Goal: Task Accomplishment & Management: Manage account settings

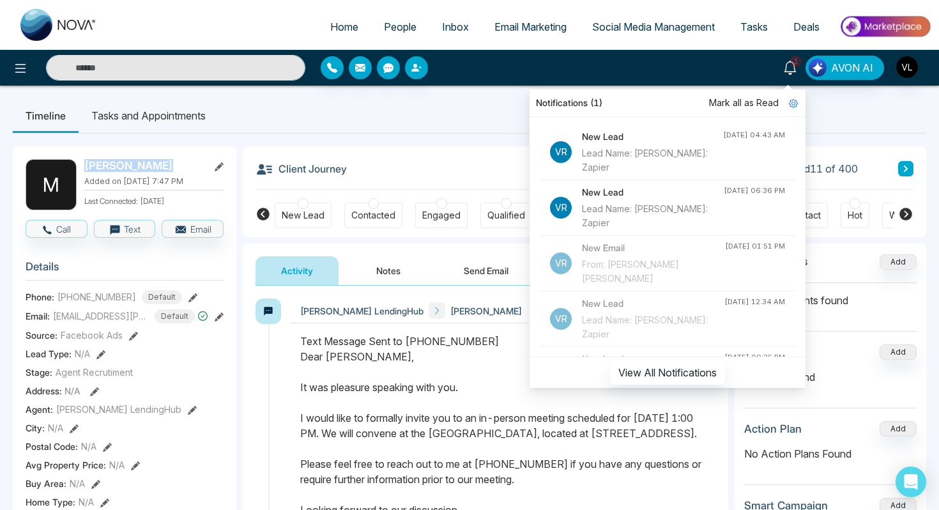
click at [385, 29] on span "People" at bounding box center [400, 26] width 33 height 13
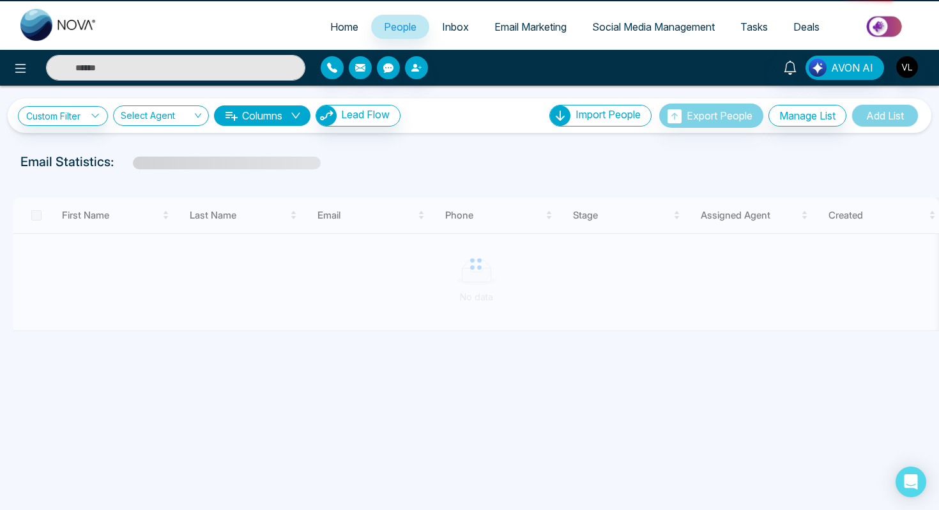
click at [385, 29] on span "People" at bounding box center [400, 26] width 33 height 13
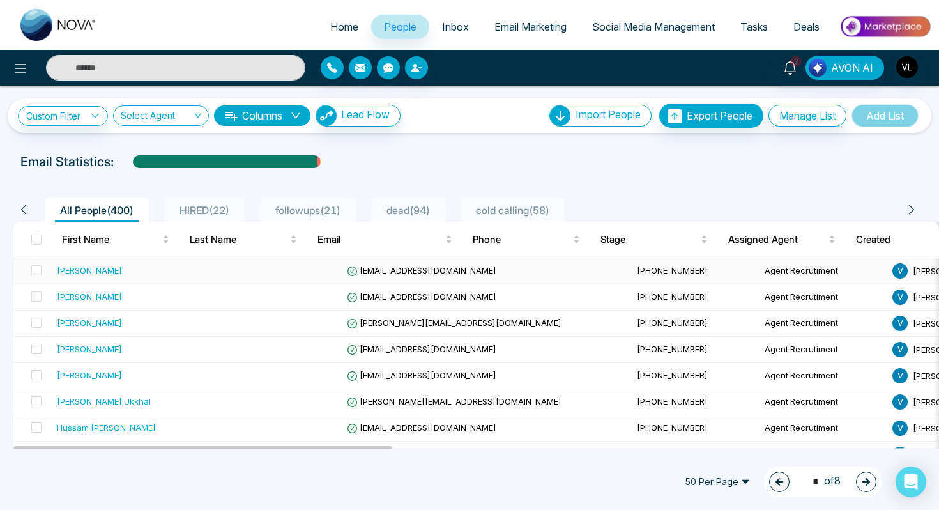
click at [96, 276] on div "[PERSON_NAME]" at bounding box center [89, 270] width 65 height 13
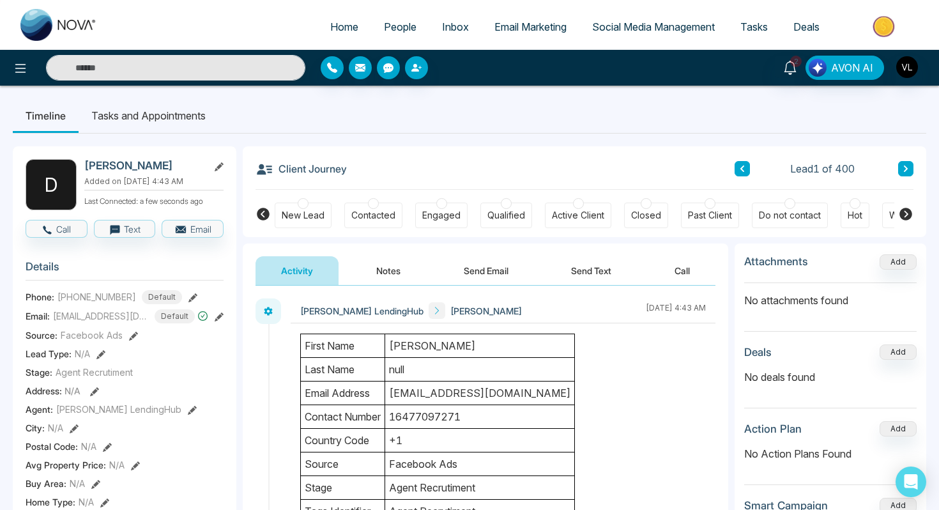
drag, startPoint x: 192, startPoint y: 166, endPoint x: 142, endPoint y: 167, distance: 50.5
click at [141, 167] on h2 "[PERSON_NAME]" at bounding box center [143, 165] width 119 height 13
copy h2 "Siddanna"
click at [792, 77] on link "2" at bounding box center [790, 67] width 31 height 22
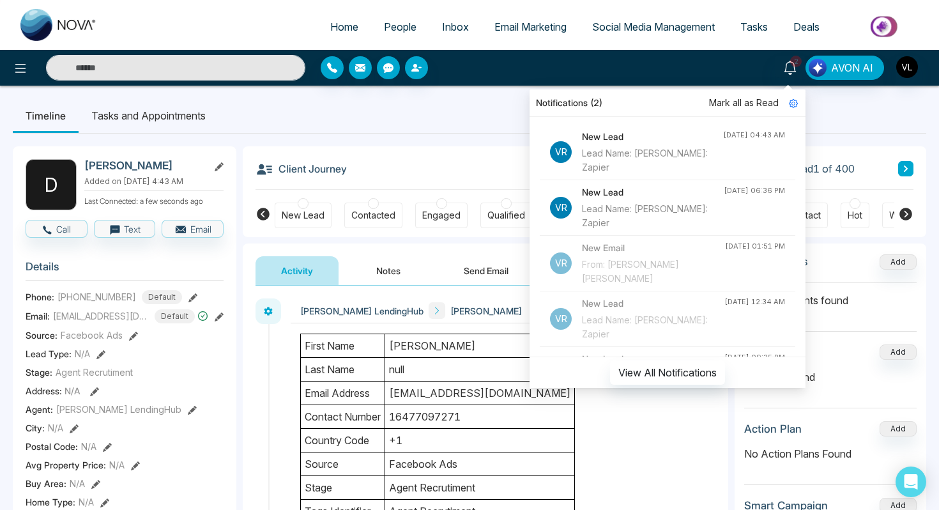
click at [741, 107] on span "Mark all as Read" at bounding box center [744, 103] width 70 height 14
click at [392, 26] on span "People" at bounding box center [400, 26] width 33 height 13
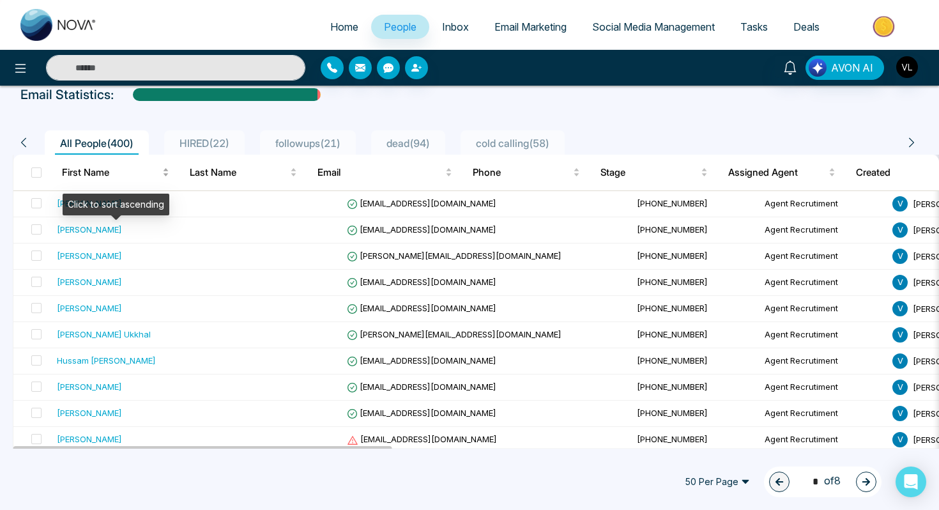
scroll to position [66, 0]
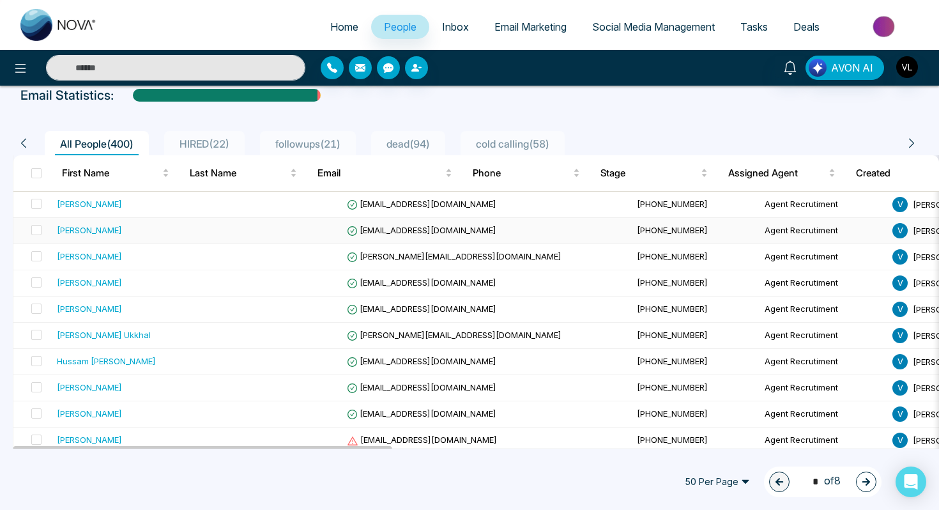
click at [104, 227] on div "[PERSON_NAME]" at bounding box center [133, 230] width 152 height 13
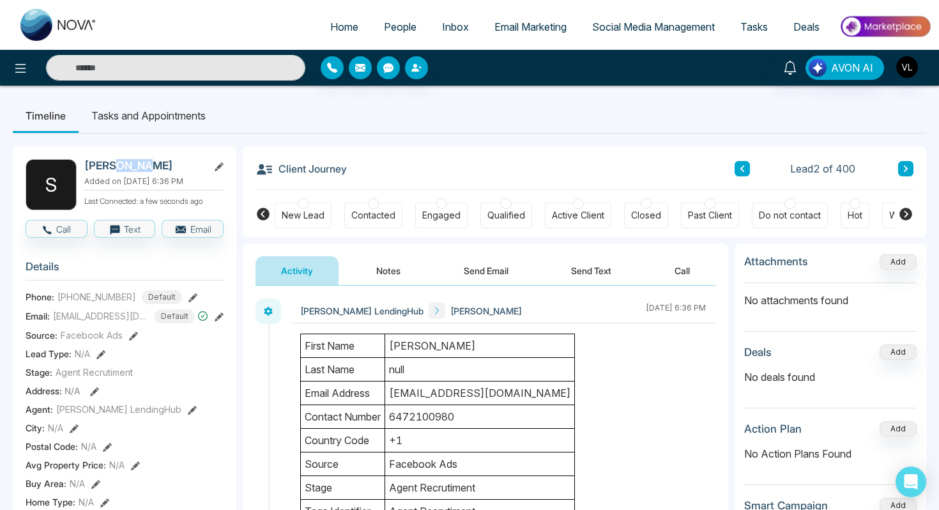
drag, startPoint x: 150, startPoint y: 162, endPoint x: 112, endPoint y: 166, distance: 37.3
click at [112, 166] on h2 "[PERSON_NAME]" at bounding box center [143, 165] width 119 height 13
copy h2 "Ghazi"
click at [142, 69] on input "text" at bounding box center [175, 68] width 259 height 26
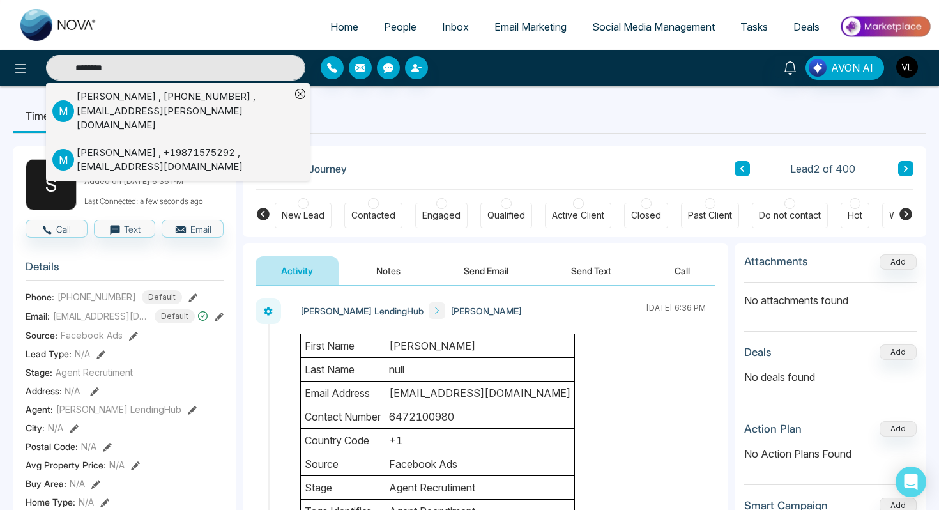
type input "********"
click at [150, 102] on div "[PERSON_NAME] , [PHONE_NUMBER] , [EMAIL_ADDRESS][PERSON_NAME][DOMAIN_NAME]" at bounding box center [184, 110] width 214 height 43
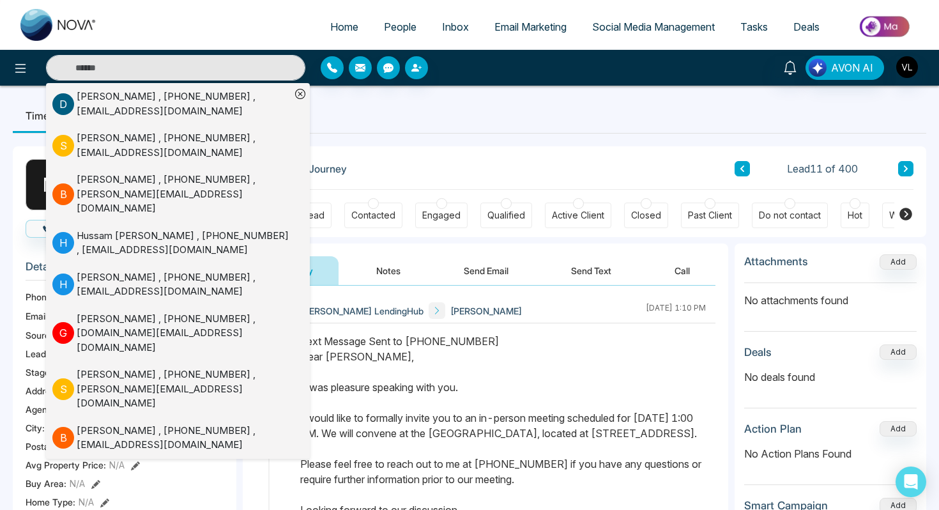
click at [479, 100] on ul "Timeline Tasks and Appointments" at bounding box center [470, 115] width 914 height 35
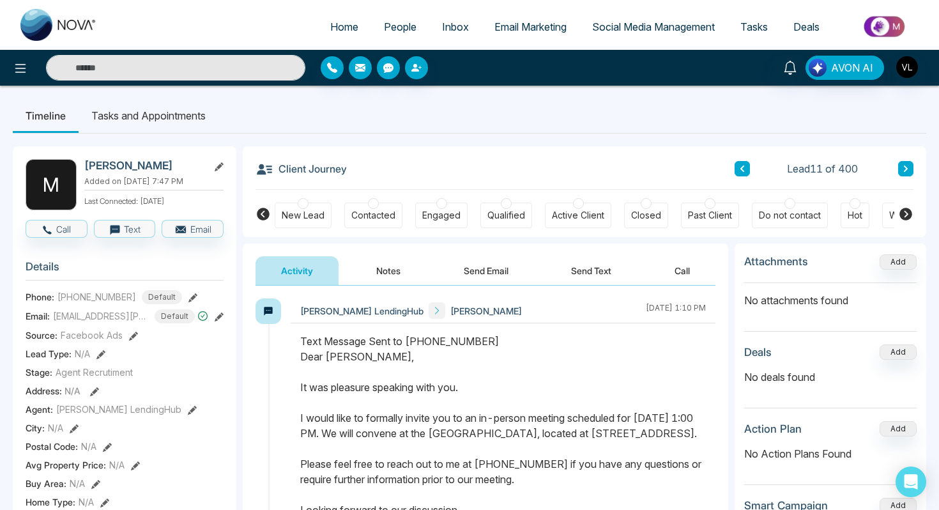
click at [79, 65] on input "text" at bounding box center [175, 68] width 259 height 26
click at [753, 29] on span "Tasks" at bounding box center [754, 26] width 27 height 13
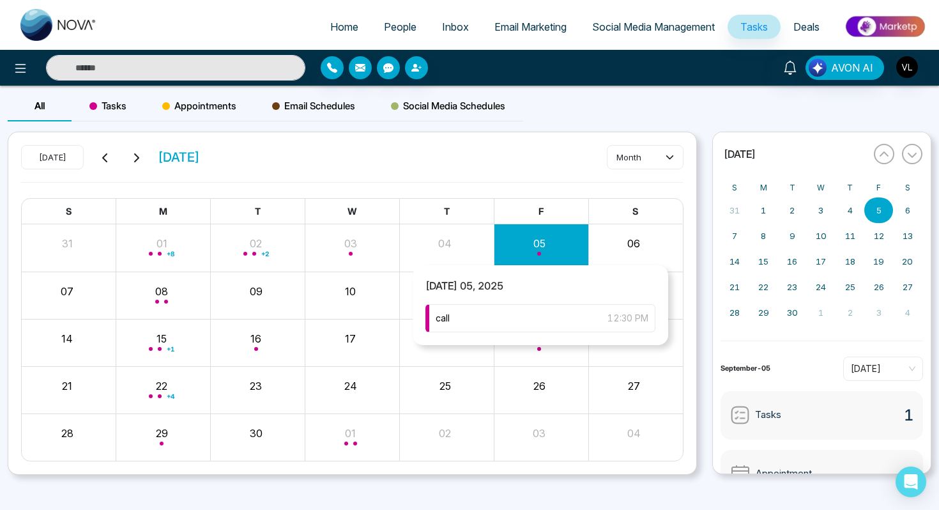
click at [520, 302] on div "[DATE] 05, 2025 call 12:30 PM" at bounding box center [541, 305] width 256 height 80
click at [520, 314] on div "call 12:30 PM" at bounding box center [541, 318] width 230 height 28
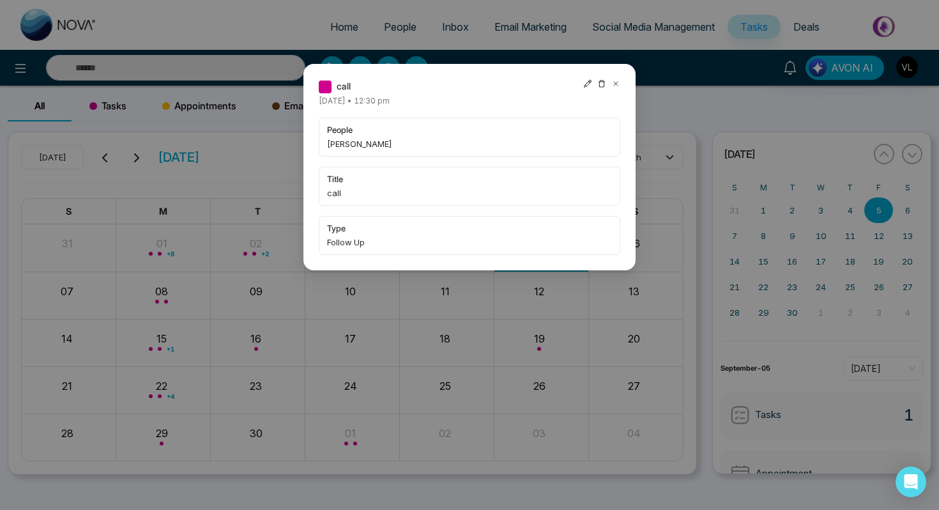
click at [141, 52] on div "call [DATE] • 12:30 pm people [PERSON_NAME] title call type Follow Up" at bounding box center [469, 255] width 939 height 510
click at [141, 70] on div "call [DATE] • 12:30 pm people [PERSON_NAME] title call type Follow Up" at bounding box center [469, 255] width 939 height 510
click at [617, 82] on icon at bounding box center [616, 83] width 9 height 9
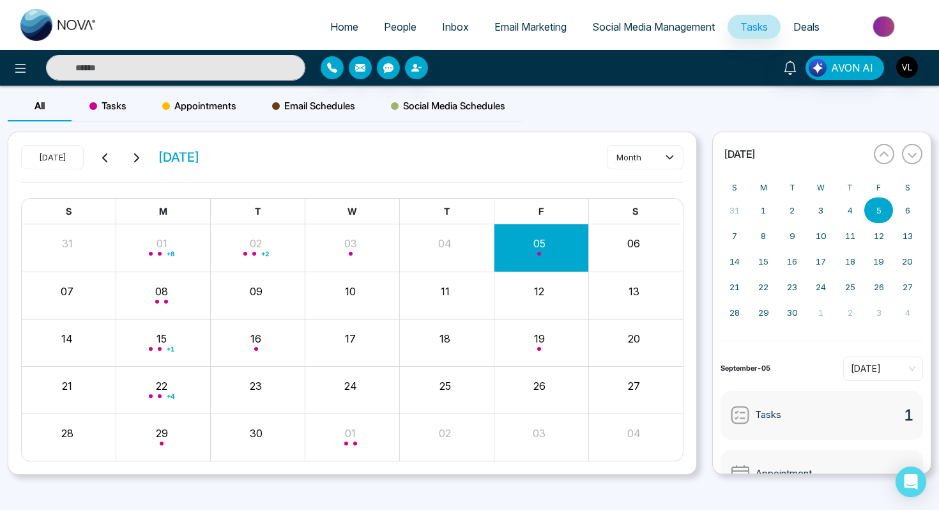
click at [184, 75] on input "text" at bounding box center [175, 68] width 259 height 26
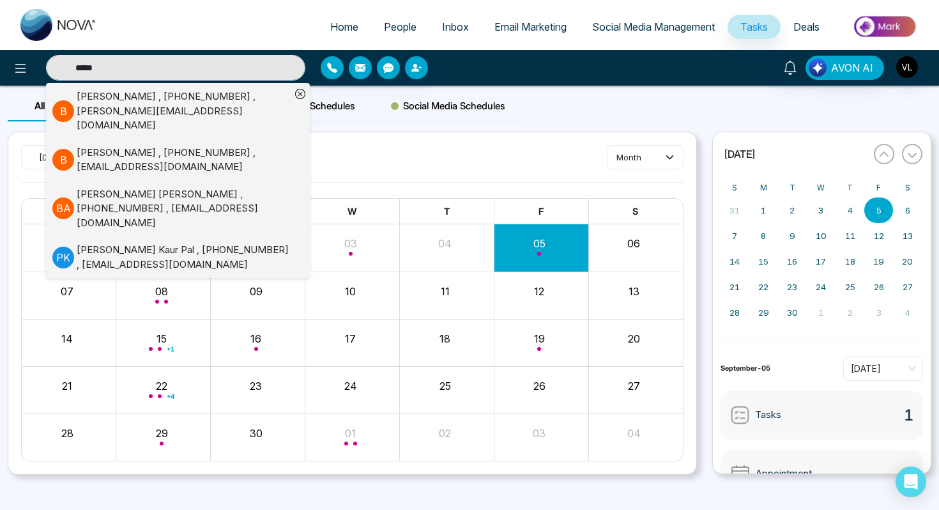
type input "*****"
click at [84, 100] on div "[PERSON_NAME] , [PHONE_NUMBER] , [PERSON_NAME][EMAIL_ADDRESS][DOMAIN_NAME]" at bounding box center [184, 110] width 214 height 43
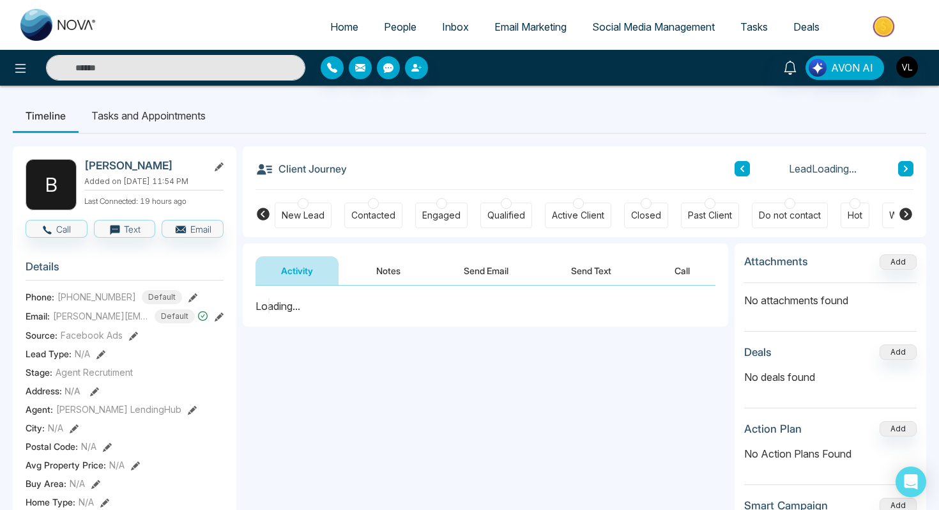
click at [119, 69] on input "text" at bounding box center [175, 68] width 259 height 26
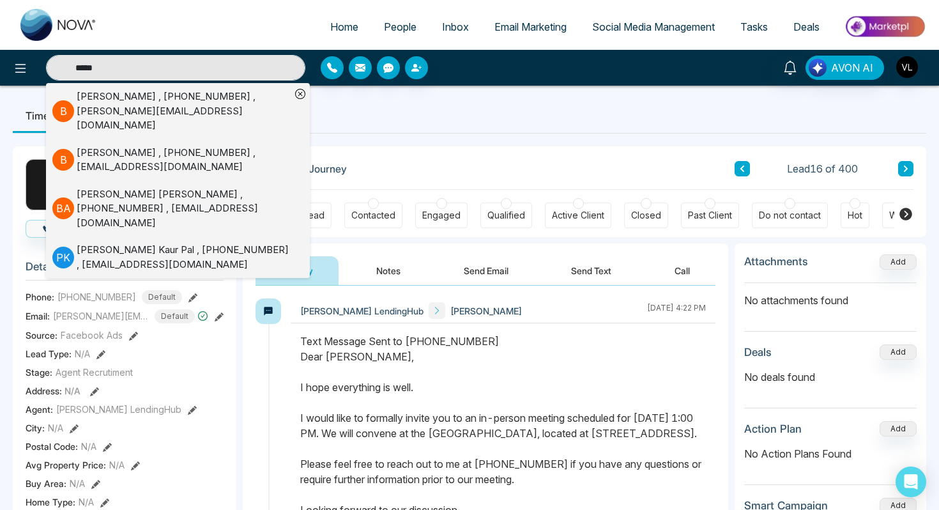
type input "*****"
click at [104, 146] on div "[PERSON_NAME] , [PHONE_NUMBER] , [EMAIL_ADDRESS][DOMAIN_NAME]" at bounding box center [184, 160] width 214 height 29
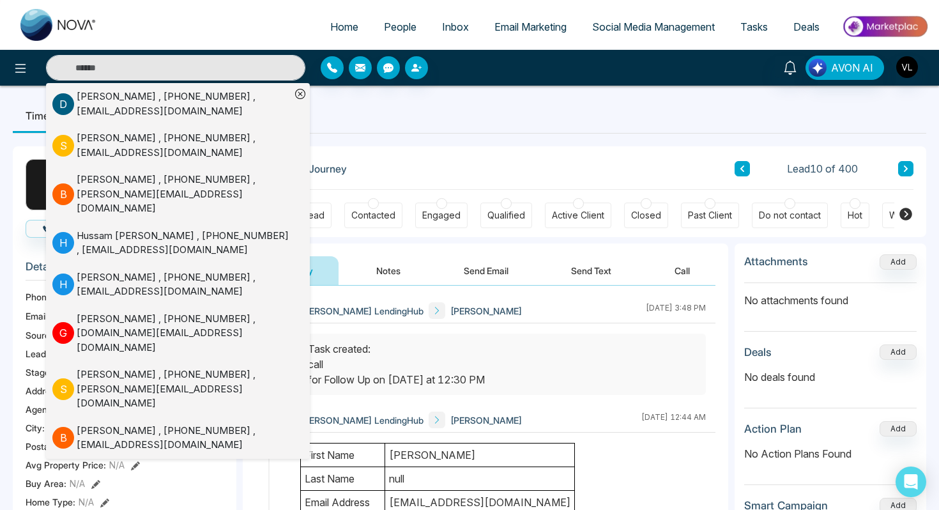
click at [500, 197] on div "New Lead Contacted Engaged Qualified Active Client Closed Past Client Do not co…" at bounding box center [585, 213] width 620 height 47
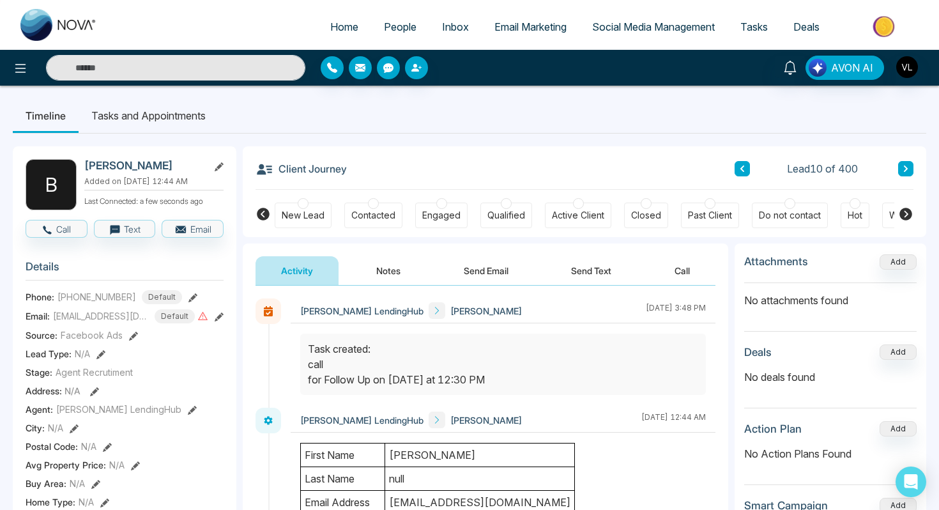
click at [400, 24] on span "People" at bounding box center [400, 26] width 33 height 13
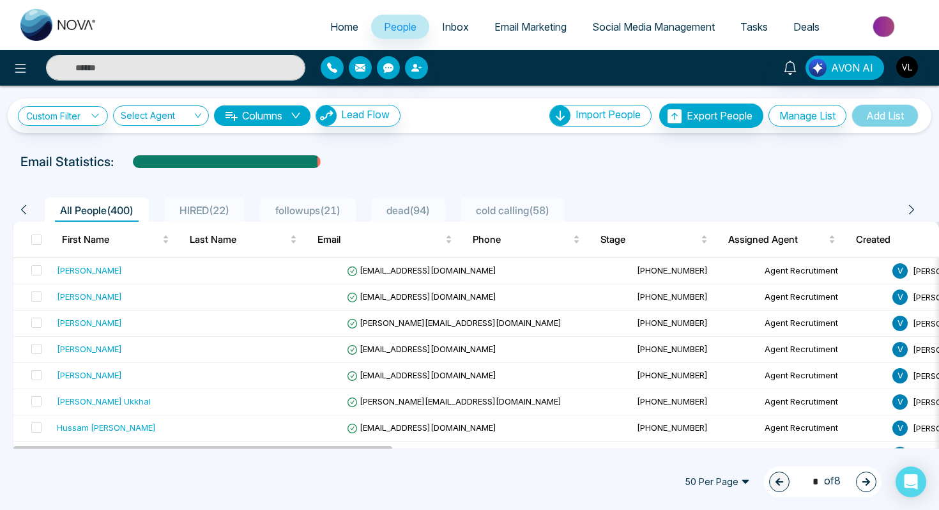
click at [122, 71] on input "text" at bounding box center [175, 68] width 259 height 26
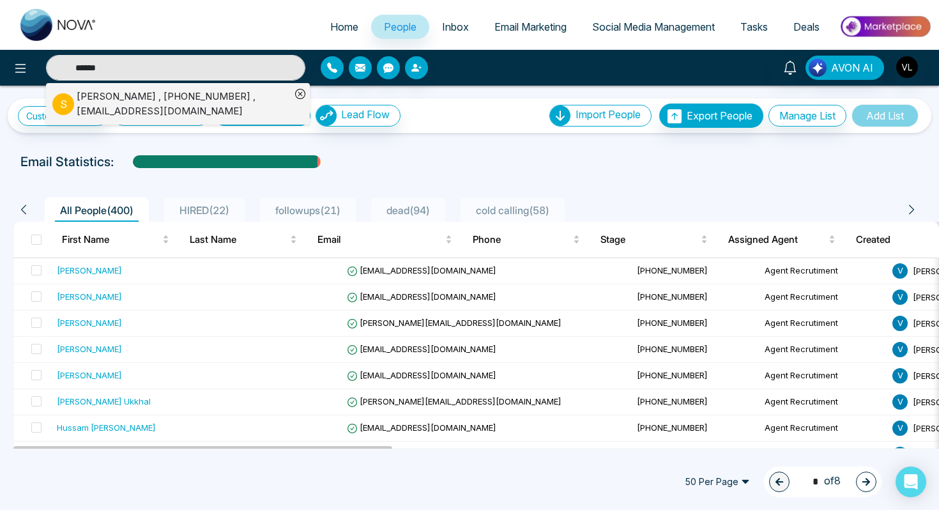
type input "******"
click at [90, 104] on div "[PERSON_NAME] , [PHONE_NUMBER] , [EMAIL_ADDRESS][DOMAIN_NAME]" at bounding box center [184, 103] width 214 height 29
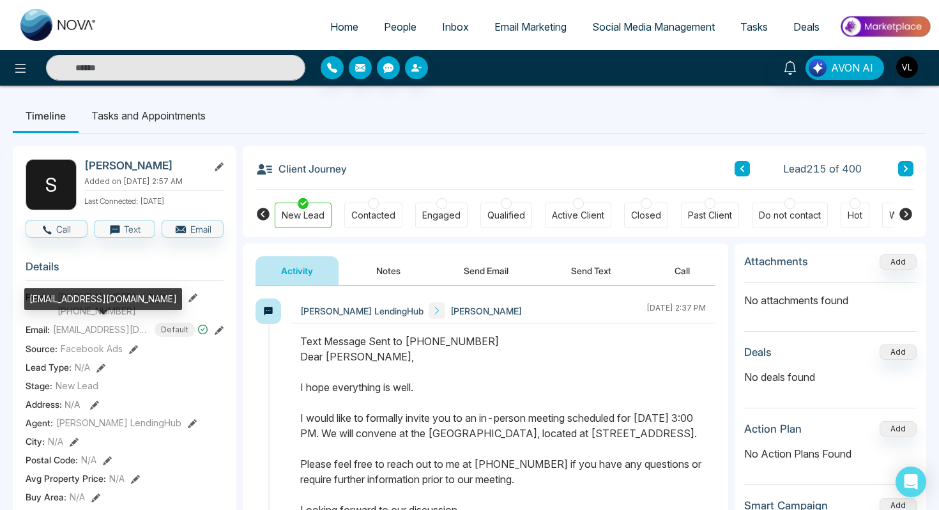
click at [116, 299] on div "[EMAIL_ADDRESS][DOMAIN_NAME]" at bounding box center [103, 299] width 158 height 22
copy div "[EMAIL_ADDRESS][DOMAIN_NAME]"
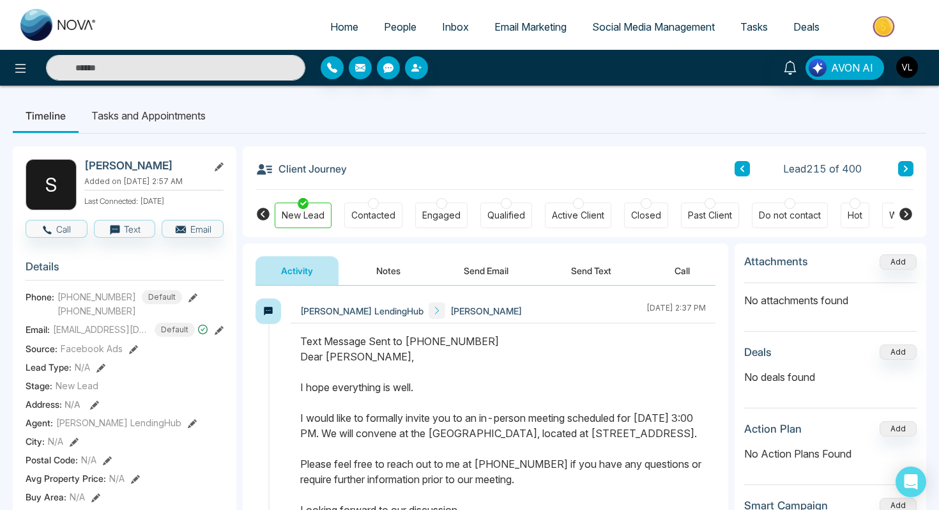
click at [401, 25] on span "People" at bounding box center [400, 26] width 33 height 13
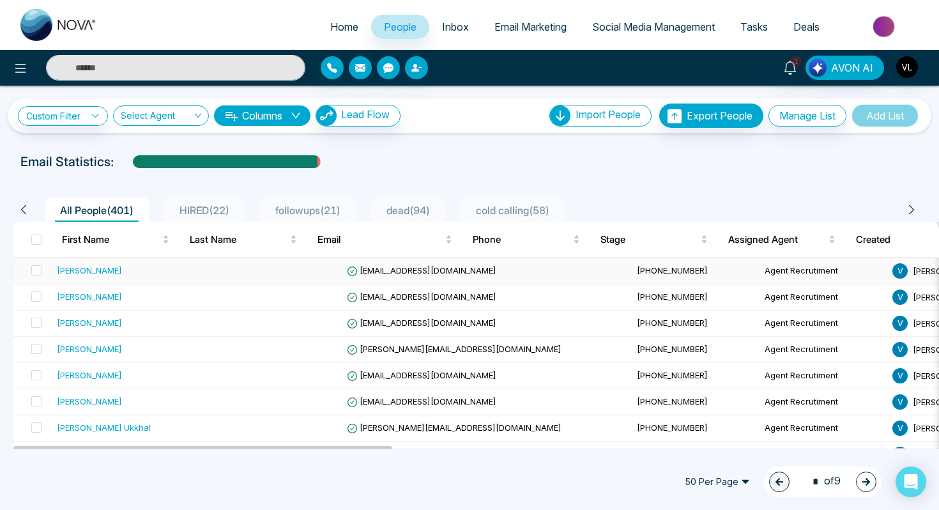
click at [275, 265] on td at bounding box center [278, 271] width 128 height 26
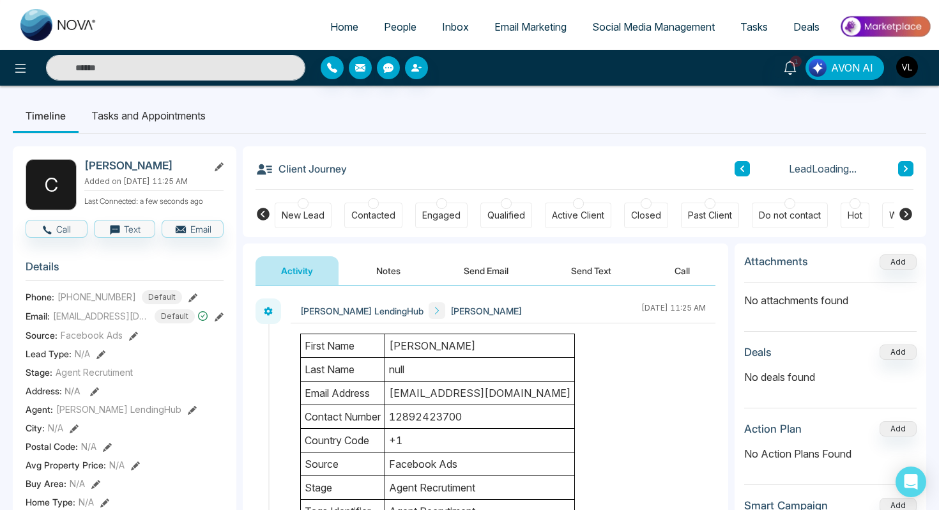
click at [458, 347] on td "[PERSON_NAME]" at bounding box center [480, 346] width 190 height 24
click at [158, 110] on li "Tasks and Appointments" at bounding box center [149, 115] width 140 height 35
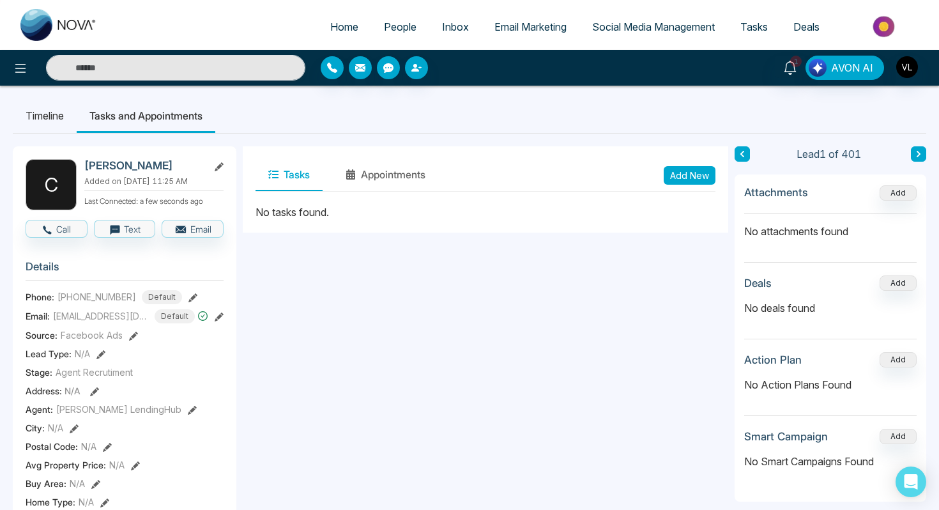
click at [50, 116] on li "Timeline" at bounding box center [45, 115] width 64 height 35
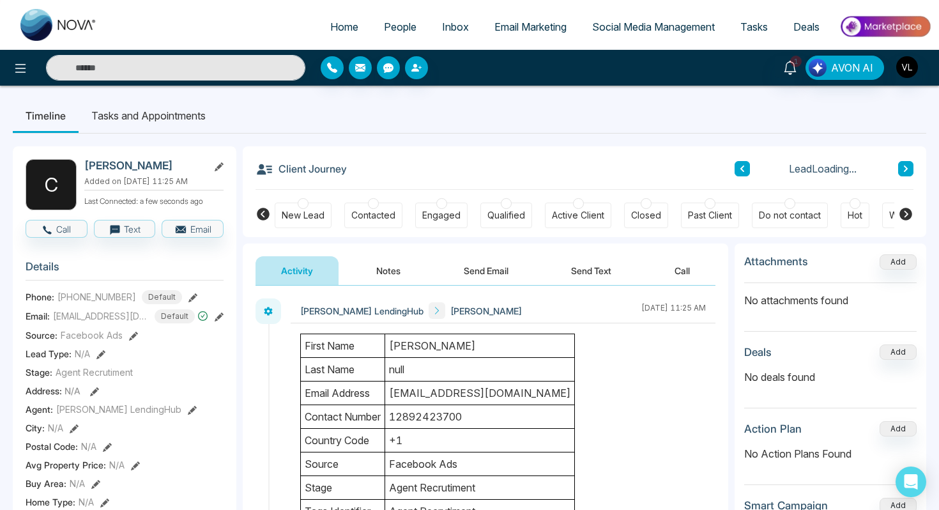
click at [371, 282] on button "Notes" at bounding box center [388, 270] width 75 height 29
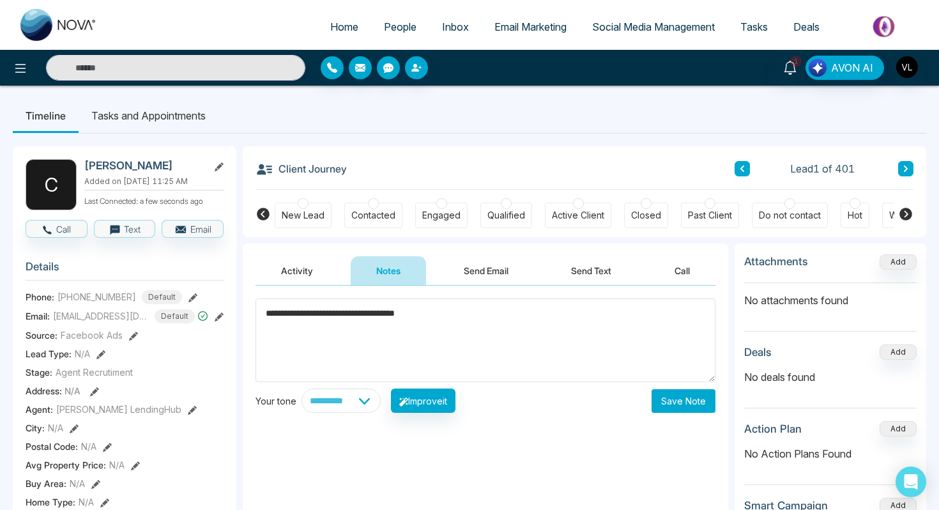
type textarea "**********"
click at [682, 401] on button "Save Note" at bounding box center [684, 401] width 64 height 24
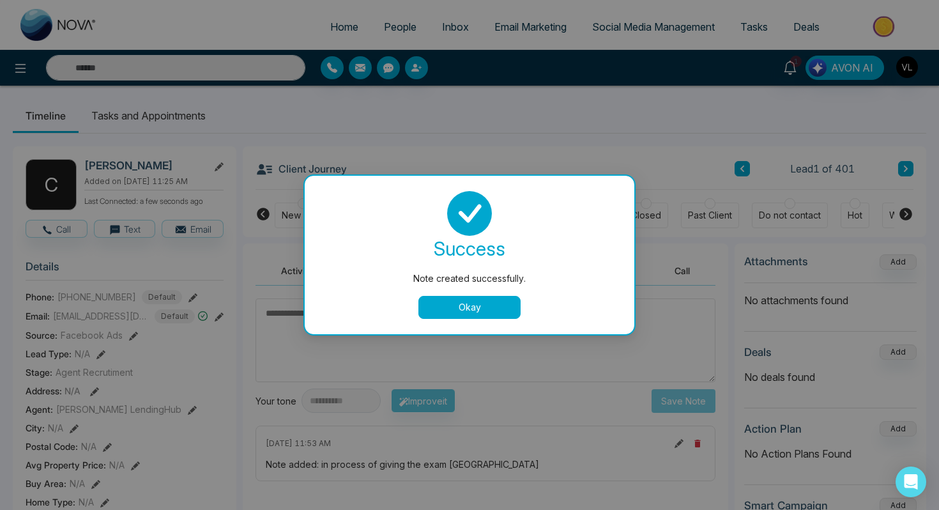
click at [456, 297] on button "Okay" at bounding box center [470, 307] width 102 height 23
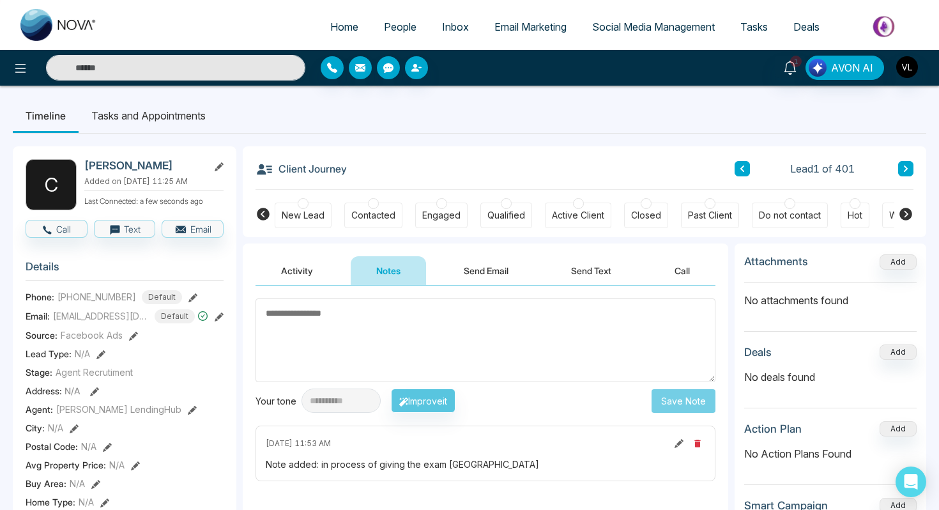
click at [154, 114] on li "Tasks and Appointments" at bounding box center [149, 115] width 140 height 35
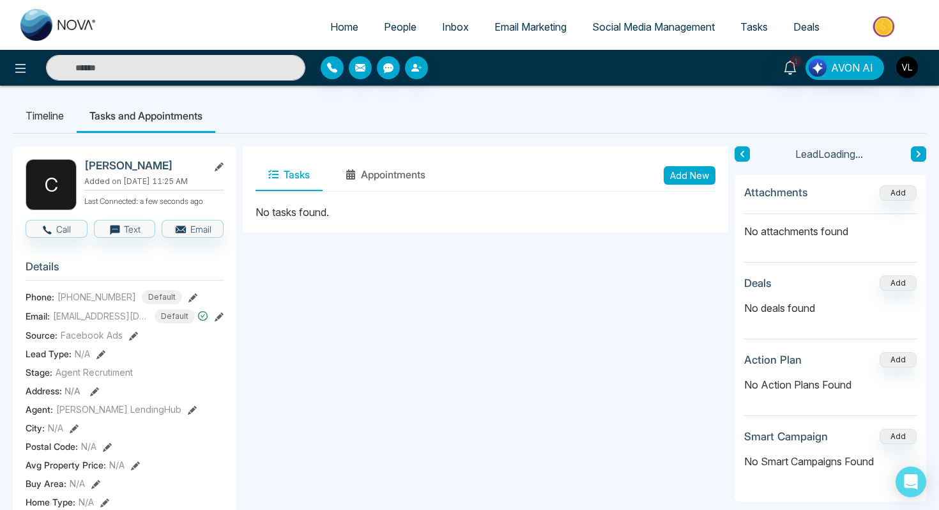
click at [705, 181] on button "Add New" at bounding box center [690, 175] width 52 height 19
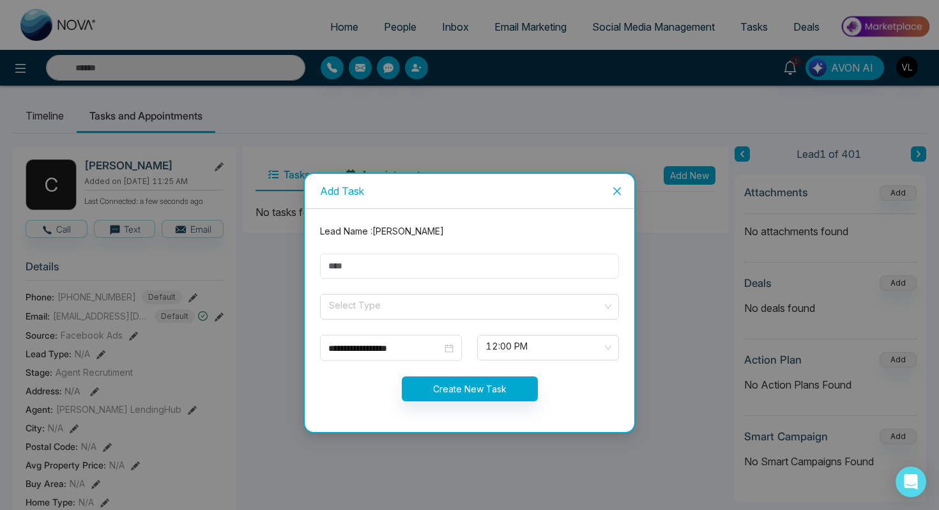
click at [382, 267] on input "text" at bounding box center [469, 266] width 299 height 25
type input "****"
click at [344, 323] on form "**********" at bounding box center [469, 320] width 314 height 192
click at [339, 304] on input "search" at bounding box center [465, 304] width 275 height 19
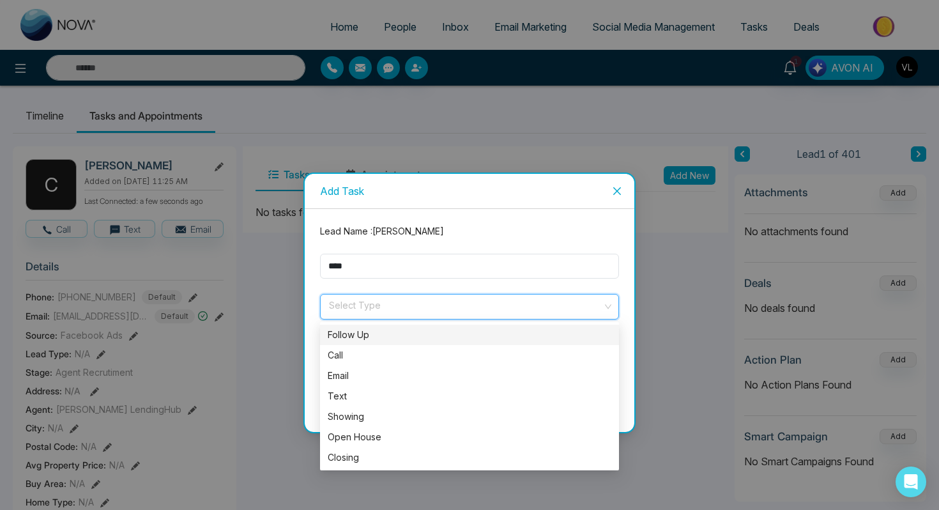
click at [355, 339] on div "Follow Up" at bounding box center [470, 335] width 284 height 14
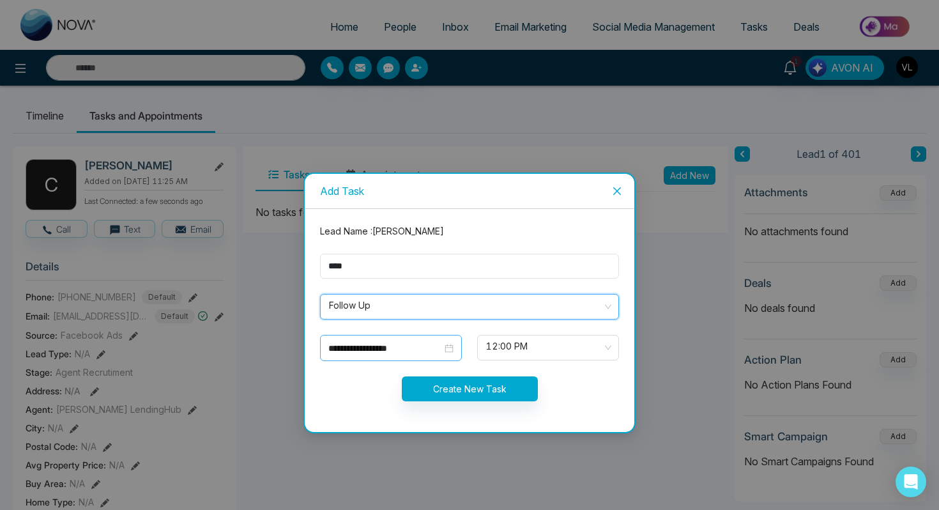
click at [417, 357] on div "**********" at bounding box center [391, 348] width 142 height 26
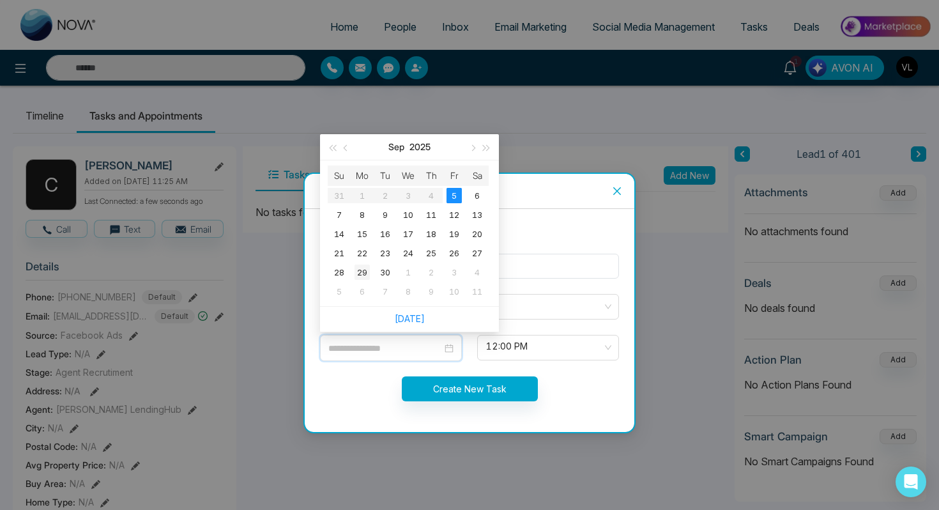
type input "**********"
click at [366, 281] on td "29" at bounding box center [362, 272] width 23 height 19
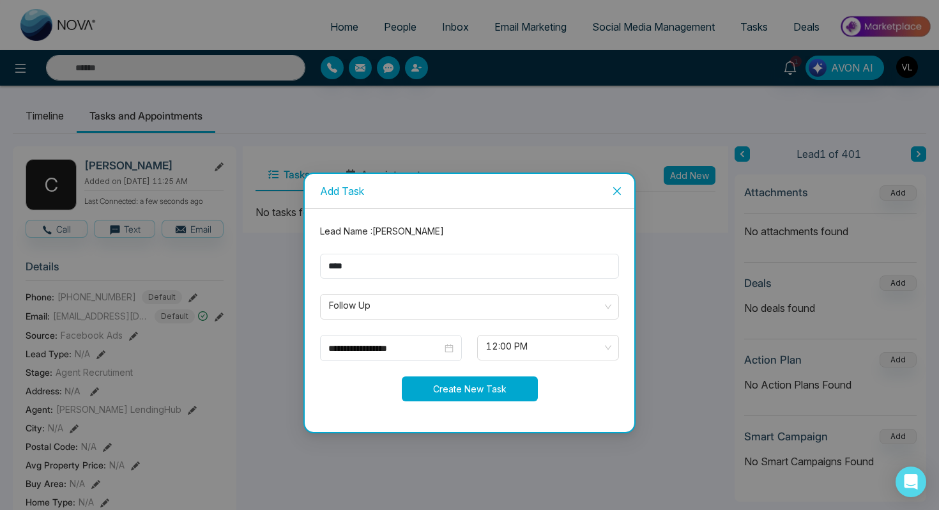
click at [481, 390] on button "Create New Task" at bounding box center [470, 388] width 136 height 25
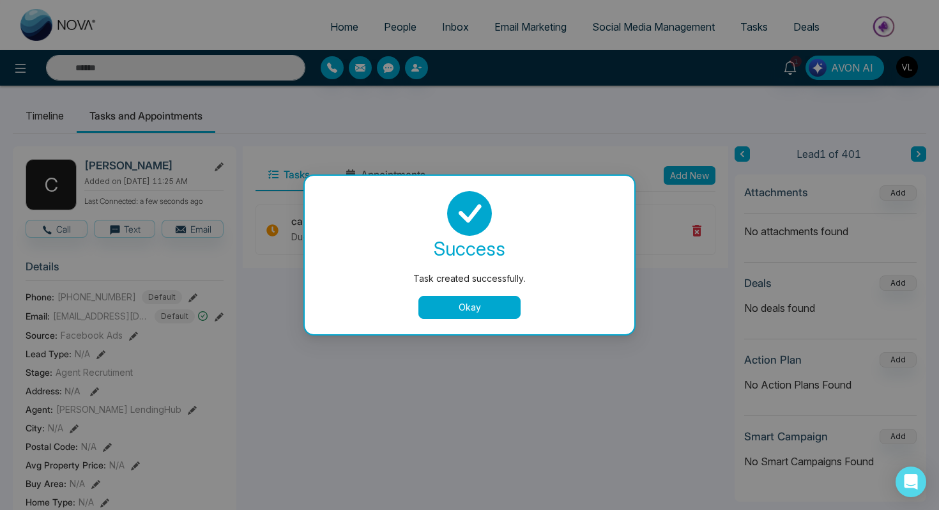
click at [444, 323] on div "success Task created successfully. Okay" at bounding box center [470, 255] width 330 height 158
click at [443, 321] on div "success Task created successfully. Okay" at bounding box center [470, 255] width 330 height 158
click at [436, 291] on div "success Task created successfully. Okay" at bounding box center [469, 255] width 299 height 128
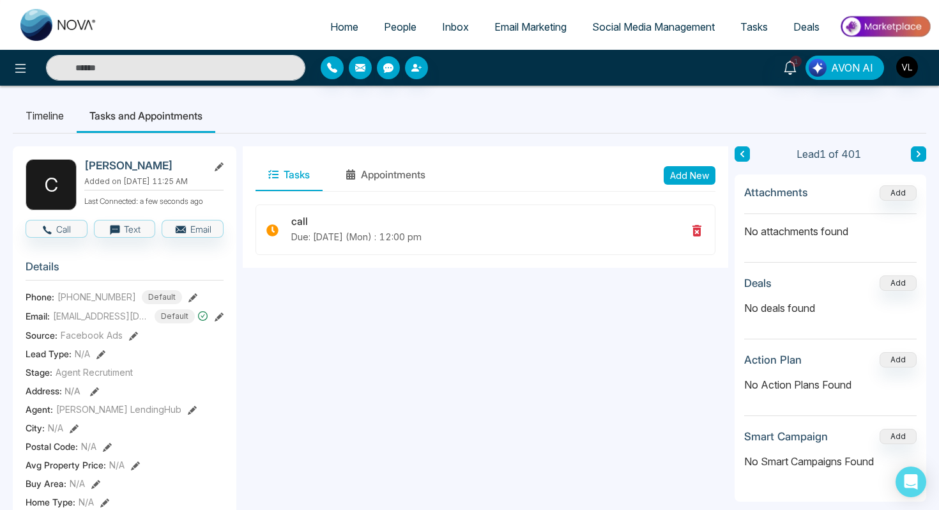
click at [400, 15] on link "People" at bounding box center [400, 27] width 58 height 24
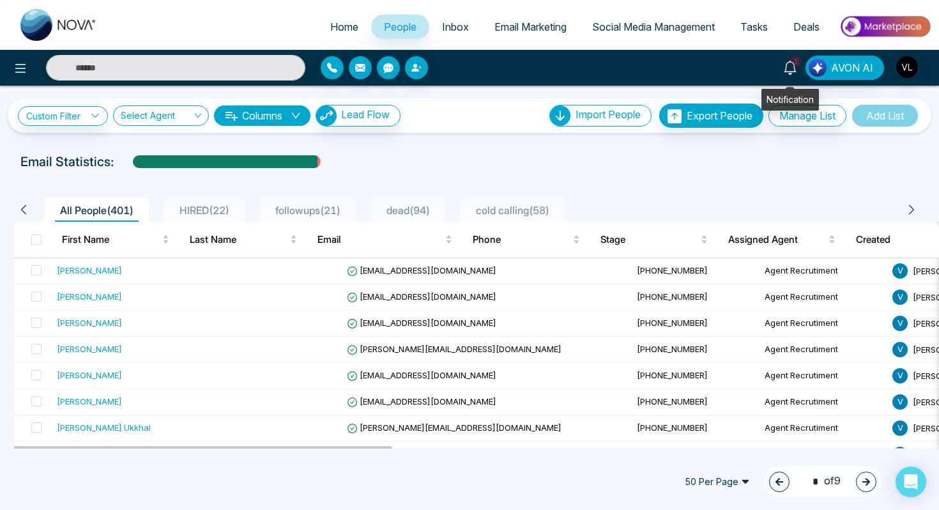
click at [789, 58] on link "1" at bounding box center [790, 67] width 31 height 22
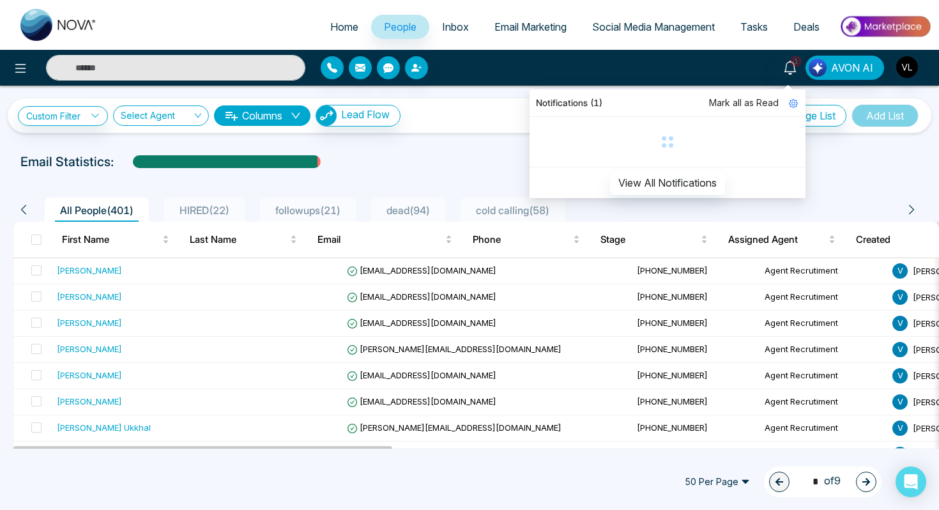
click at [750, 102] on span "Mark all as Read" at bounding box center [744, 103] width 70 height 14
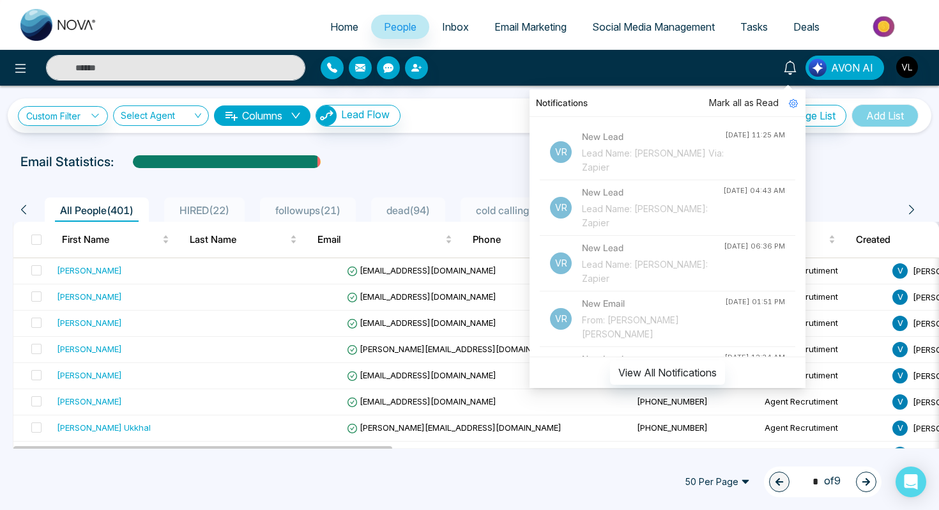
click at [791, 64] on icon at bounding box center [790, 68] width 14 height 14
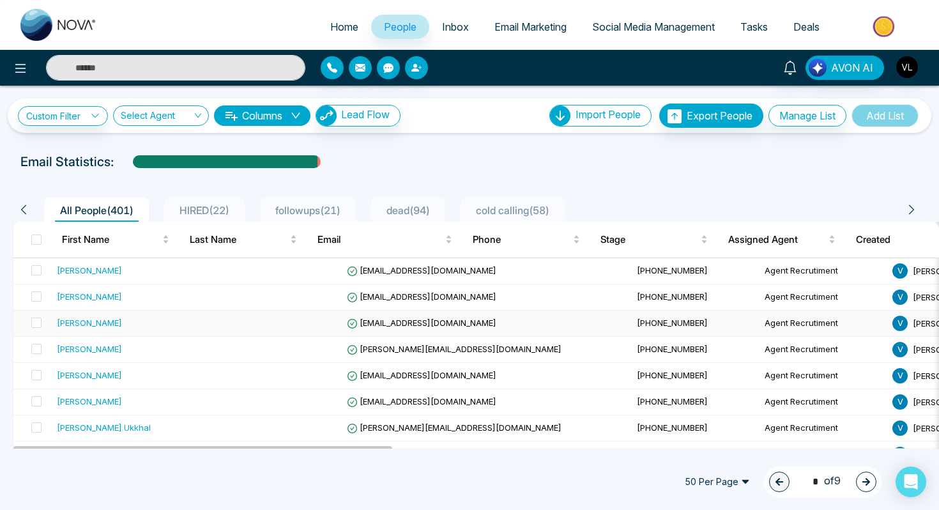
click at [632, 328] on td "[PHONE_NUMBER]" at bounding box center [696, 324] width 128 height 26
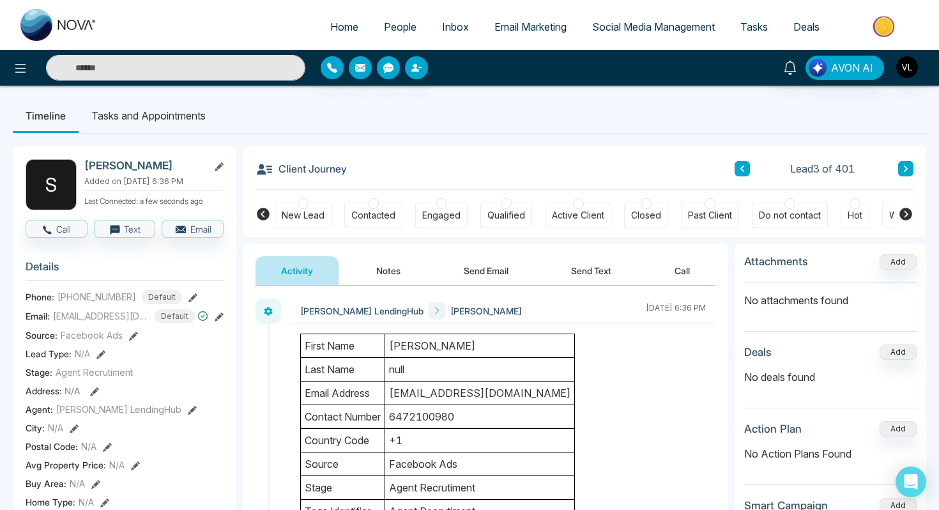
click at [397, 27] on span "People" at bounding box center [400, 26] width 33 height 13
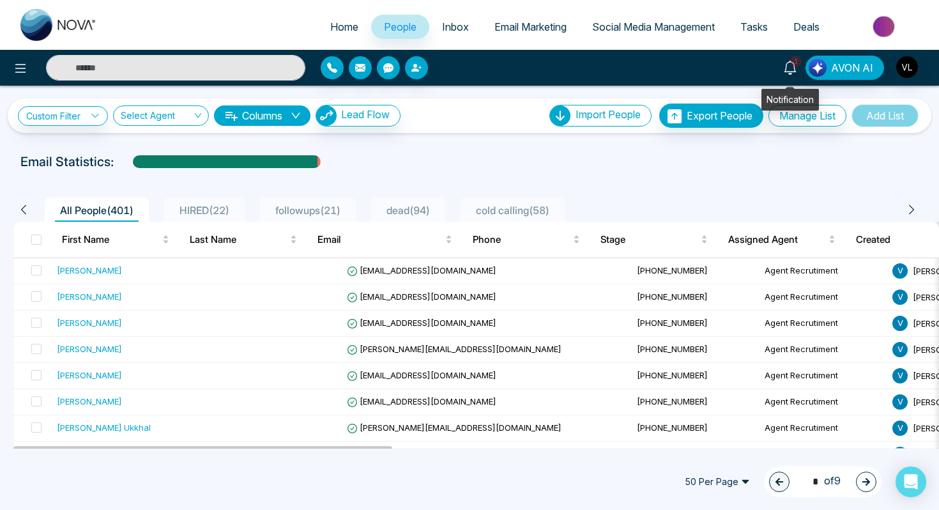
click at [795, 63] on span "1" at bounding box center [796, 62] width 12 height 12
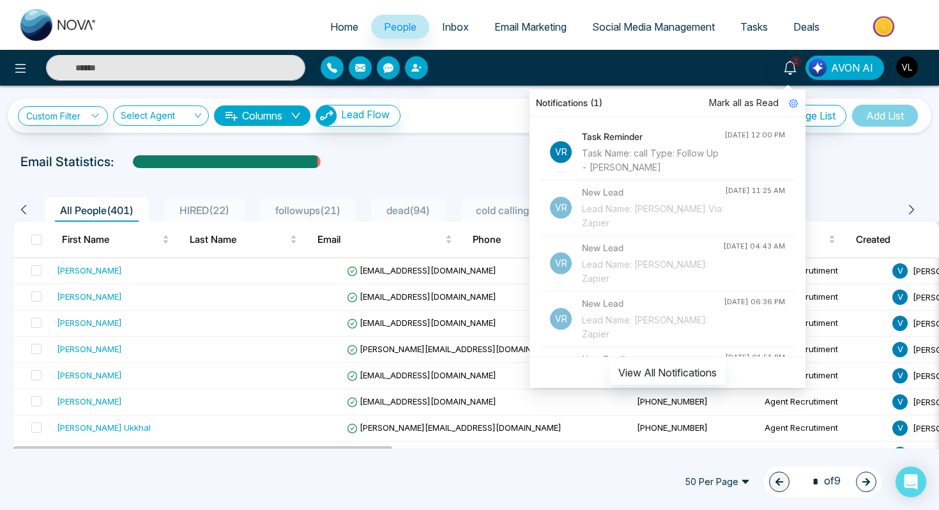
click at [731, 101] on span "Mark all as Read" at bounding box center [744, 103] width 70 height 14
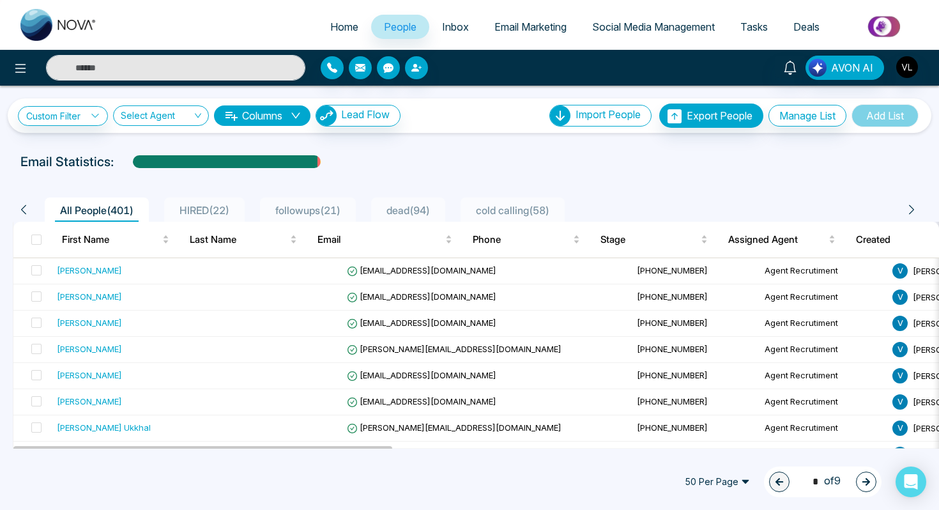
click at [435, 160] on div "Email Statistics:" at bounding box center [469, 161] width 898 height 19
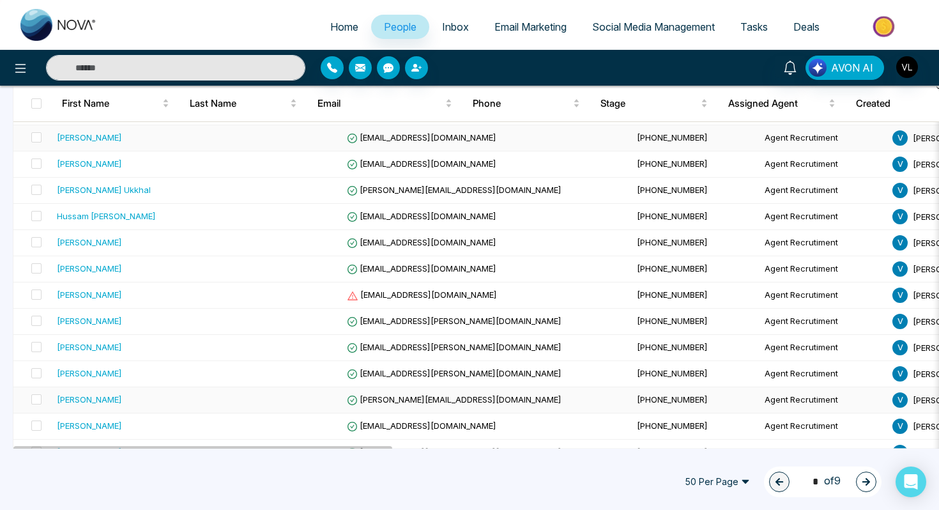
scroll to position [259, 0]
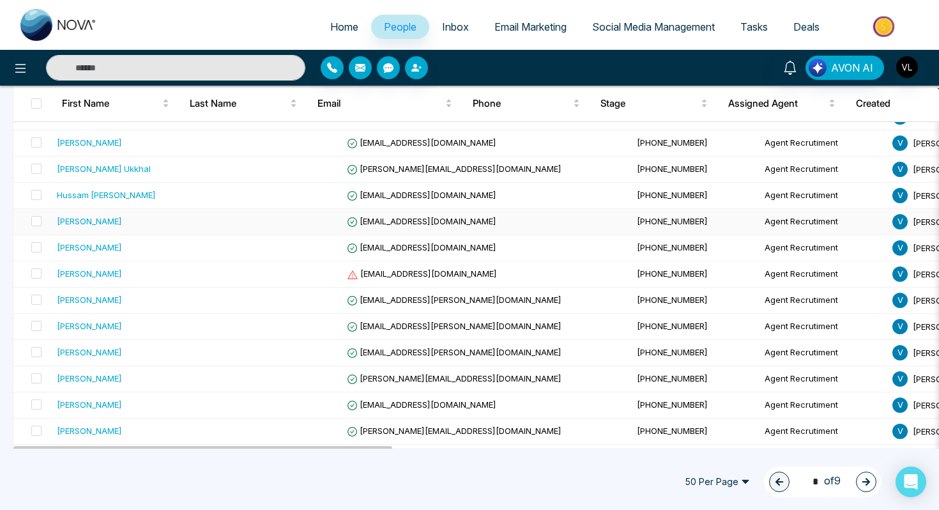
click at [173, 225] on div "[PERSON_NAME]" at bounding box center [133, 221] width 152 height 13
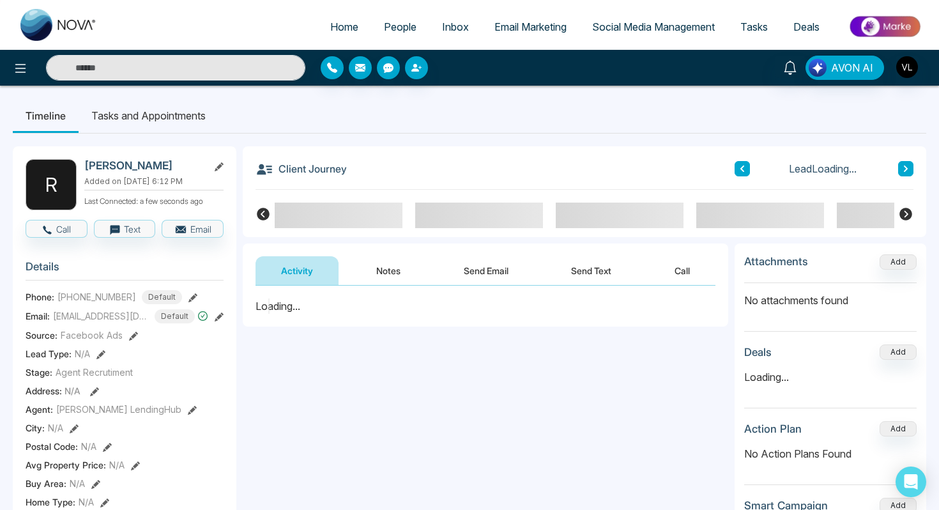
click at [405, 267] on button "Notes" at bounding box center [388, 270] width 75 height 29
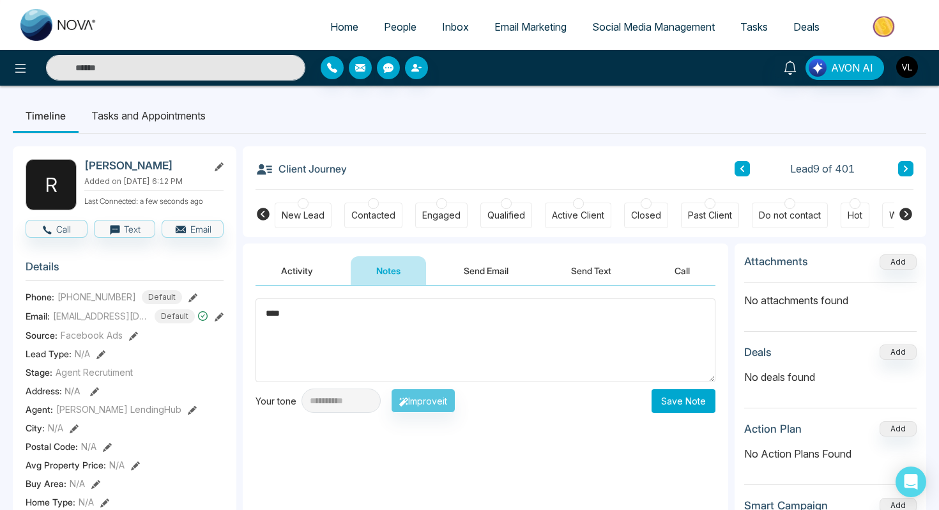
type textarea "****"
click at [684, 403] on button "Save Note" at bounding box center [684, 401] width 64 height 24
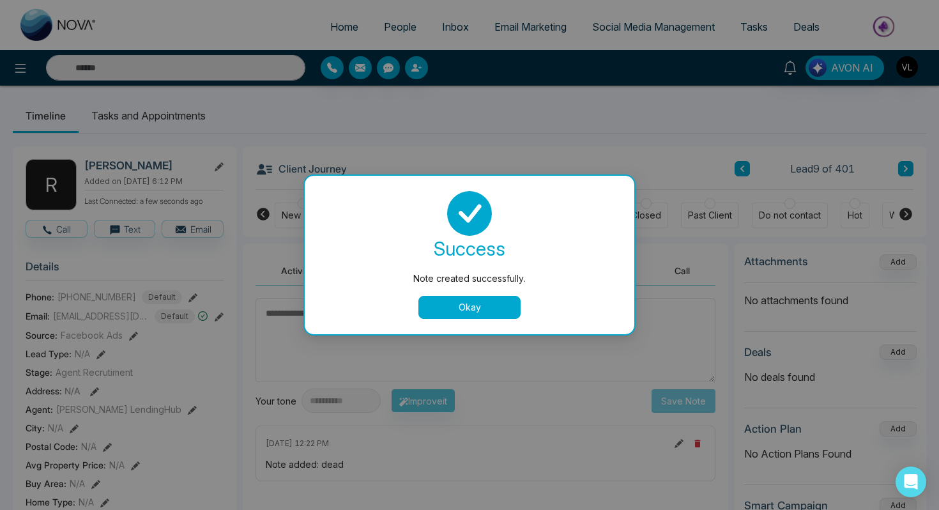
click at [479, 304] on button "Okay" at bounding box center [470, 307] width 102 height 23
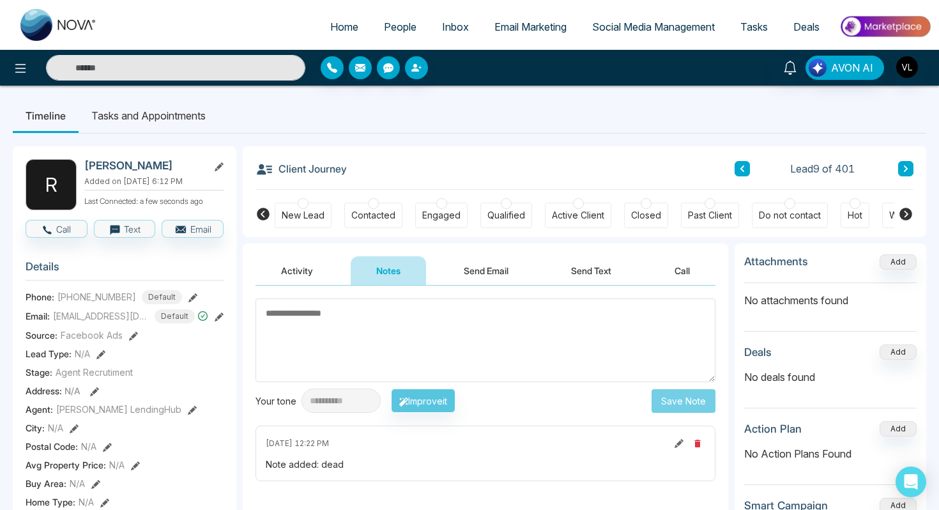
click at [380, 18] on link "People" at bounding box center [400, 27] width 58 height 24
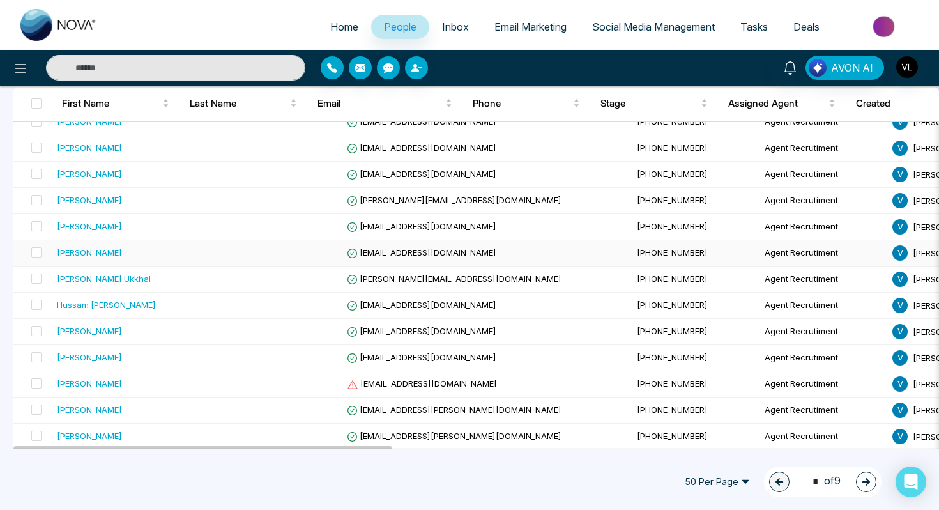
scroll to position [153, 0]
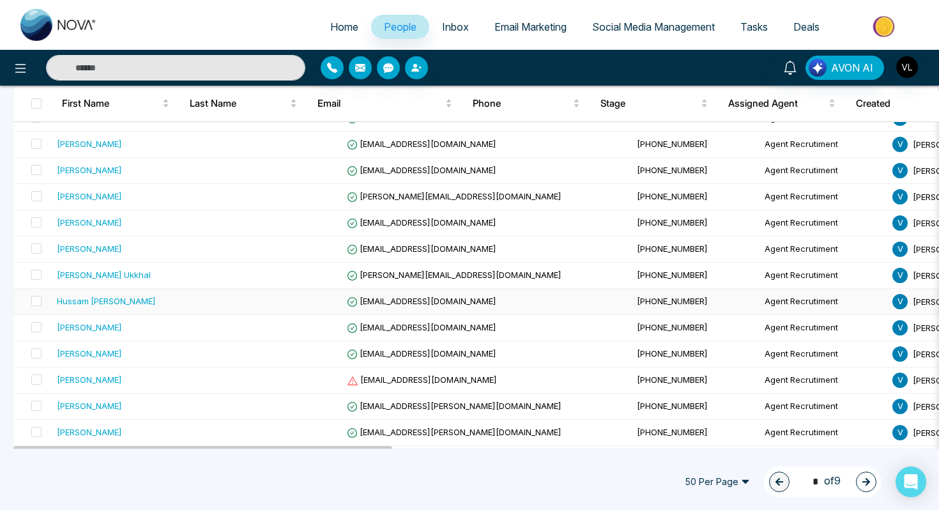
click at [161, 300] on div "Hussam [PERSON_NAME]" at bounding box center [133, 301] width 152 height 13
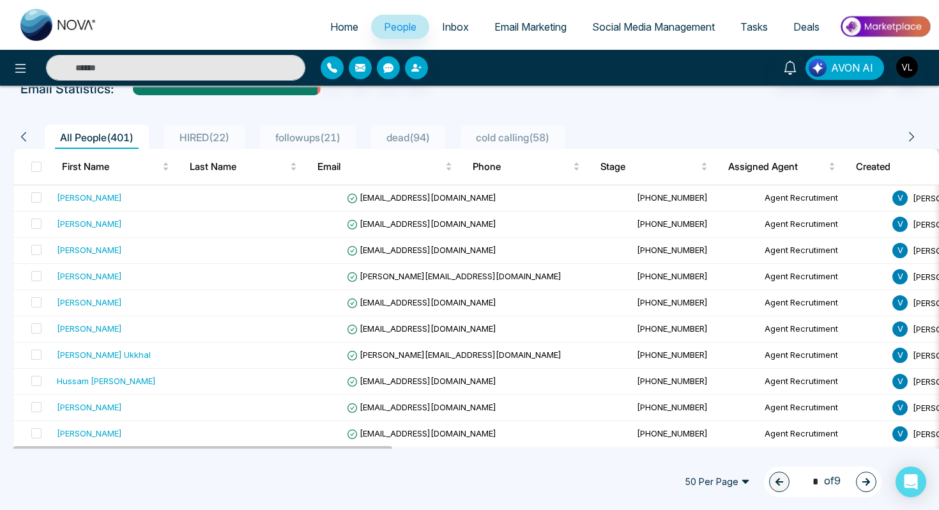
scroll to position [154, 0]
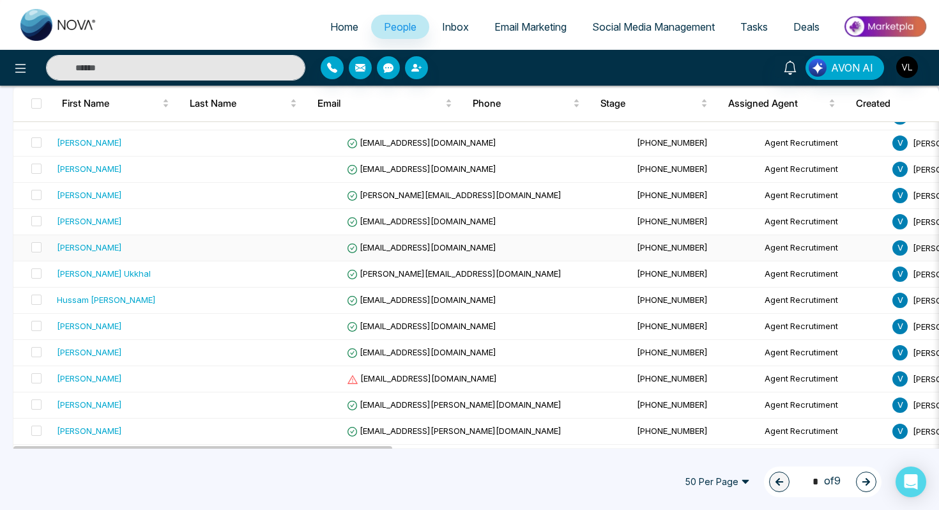
click at [105, 250] on div "[PERSON_NAME]" at bounding box center [89, 247] width 65 height 13
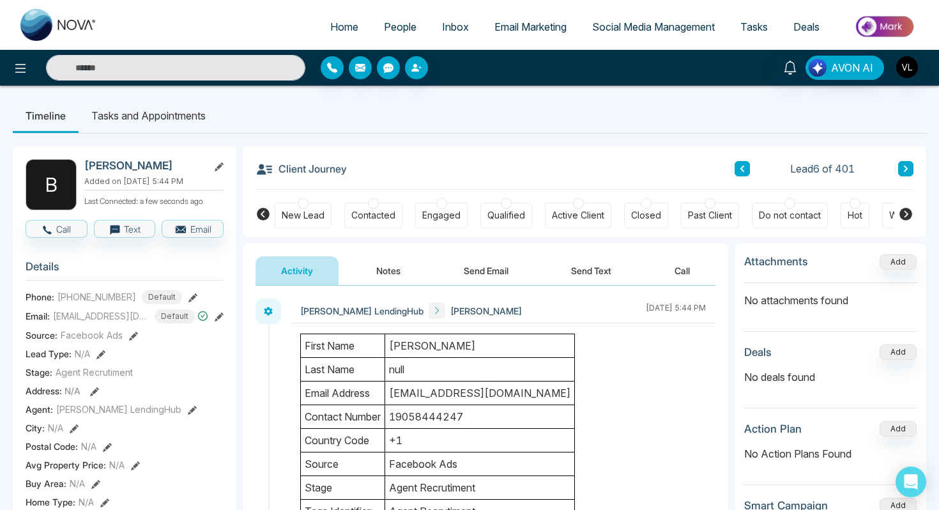
click at [134, 163] on h2 "[PERSON_NAME]" at bounding box center [143, 165] width 119 height 13
copy h2 "Mahovac"
click at [394, 262] on button "Notes" at bounding box center [388, 270] width 75 height 29
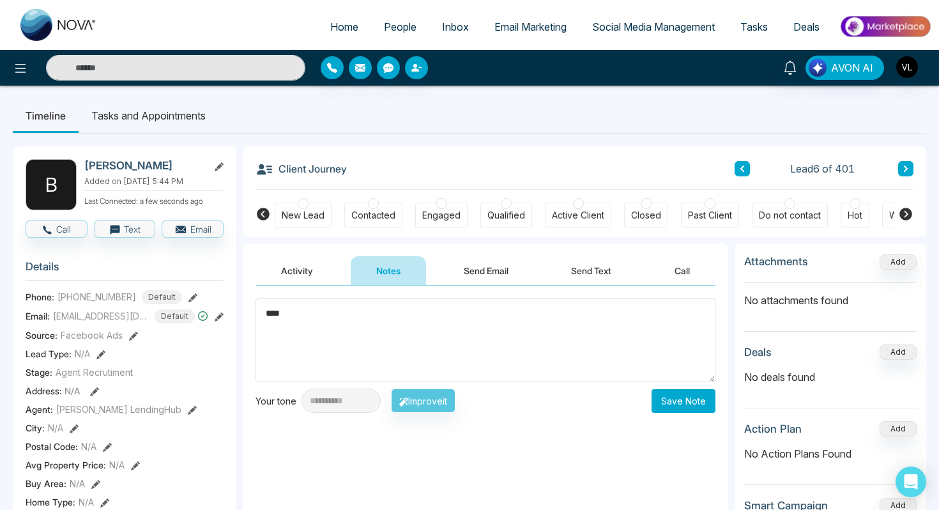
type textarea "****"
click at [677, 420] on div "**********" at bounding box center [486, 414] width 486 height 256
click at [682, 391] on button "Save Note" at bounding box center [684, 401] width 64 height 24
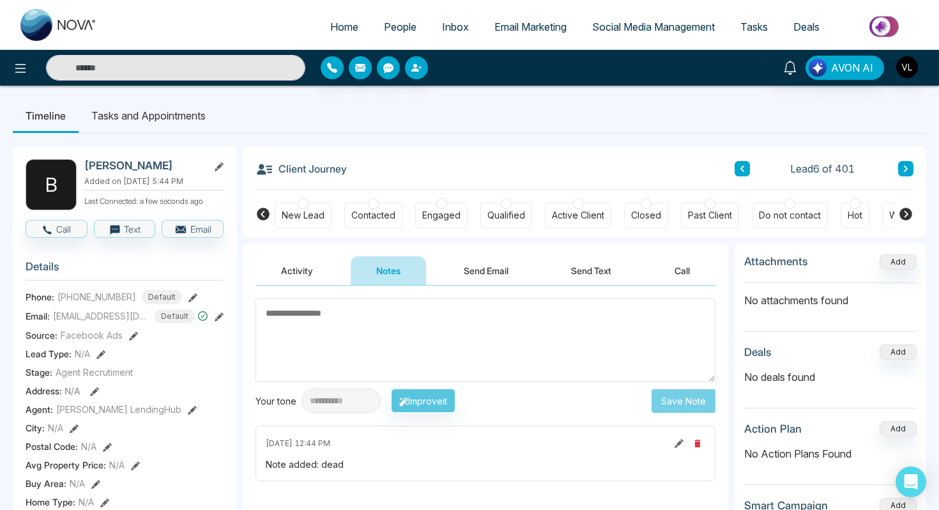
click at [300, 281] on button "Activity" at bounding box center [297, 270] width 83 height 29
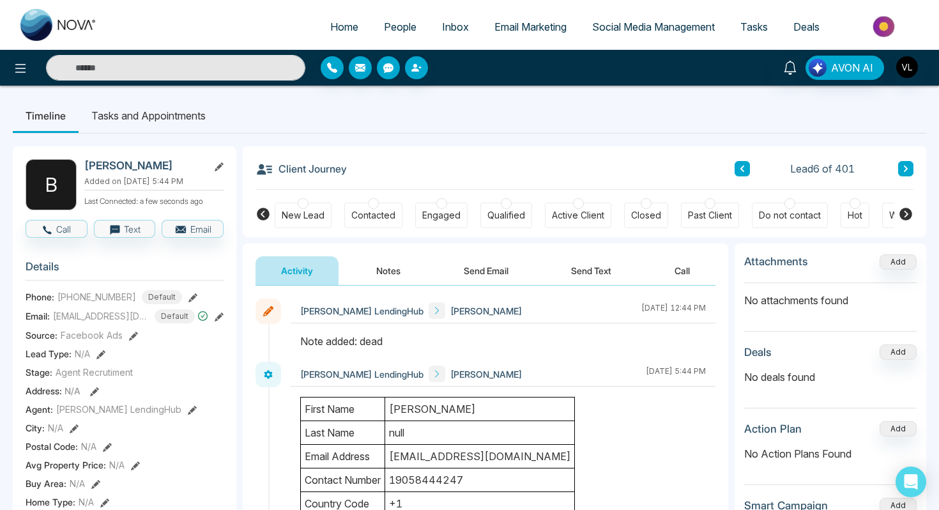
click at [392, 22] on span "People" at bounding box center [400, 26] width 33 height 13
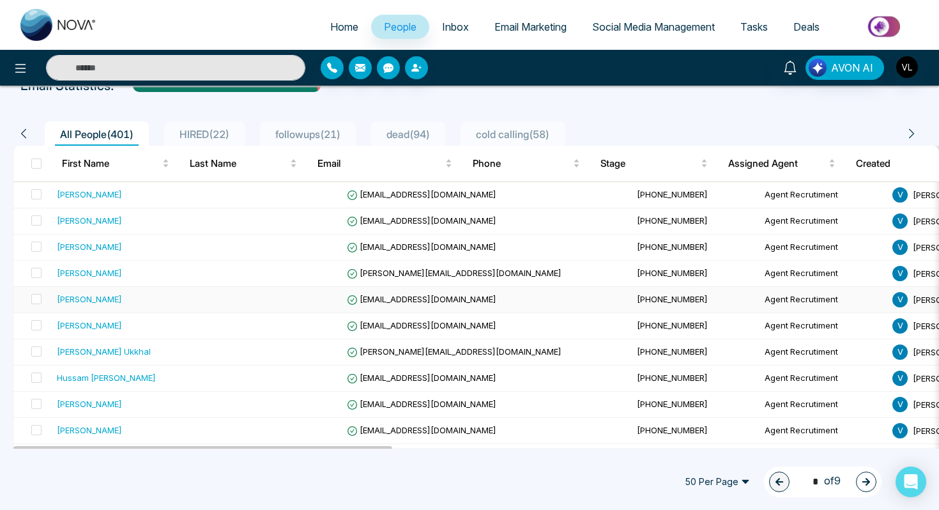
scroll to position [79, 0]
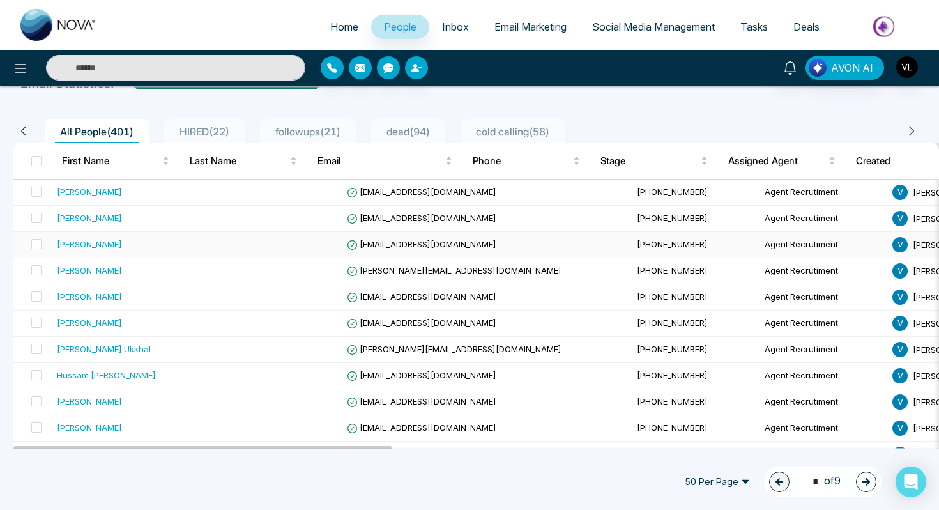
click at [163, 256] on td "[PERSON_NAME]" at bounding box center [133, 245] width 162 height 26
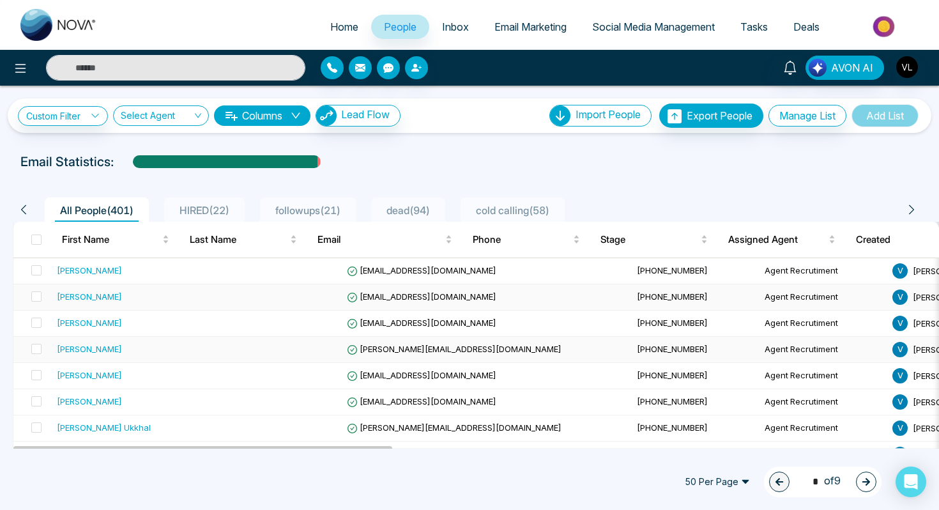
scroll to position [371, 0]
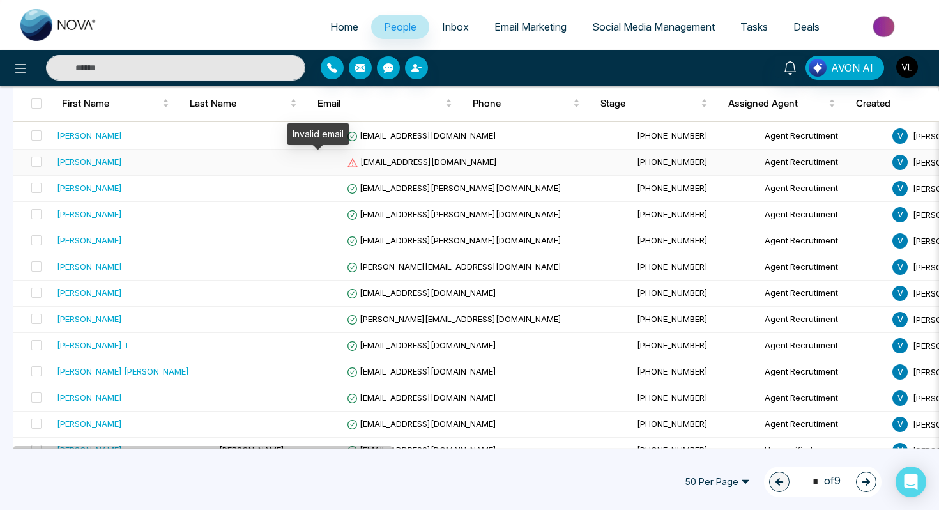
click at [347, 161] on icon at bounding box center [353, 163] width 12 height 12
